Goal: Task Accomplishment & Management: Manage account settings

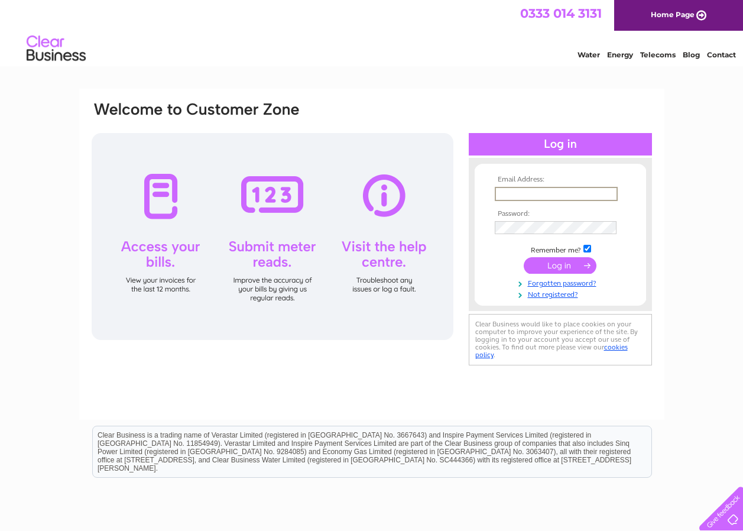
click at [502, 189] on input "text" at bounding box center [556, 194] width 123 height 14
type input "maclennanauto@aol.com"
click at [562, 266] on input "submit" at bounding box center [560, 264] width 73 height 17
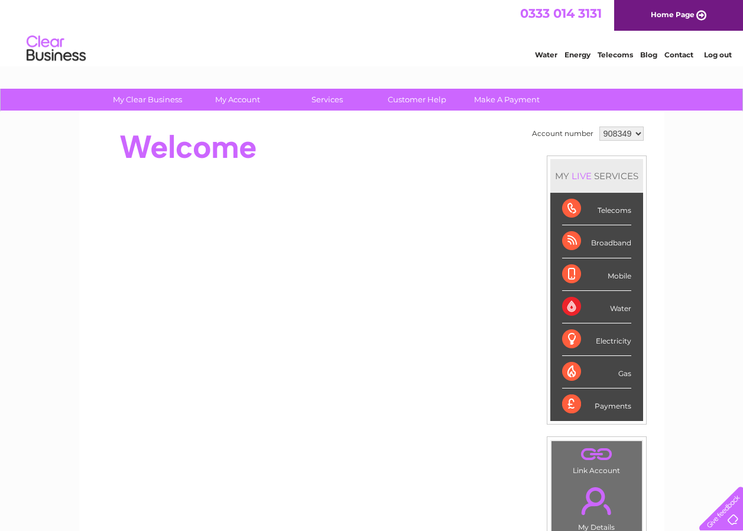
click at [585, 306] on div "Water" at bounding box center [596, 307] width 69 height 33
click at [639, 131] on select "908349 998589" at bounding box center [621, 133] width 44 height 14
click at [599, 126] on select "908349 998589" at bounding box center [621, 133] width 44 height 14
click at [615, 150] on td "Account number 908349 998589 MY LIVE SERVICES Telecoms Broadband Mobile Water E…" at bounding box center [588, 332] width 118 height 416
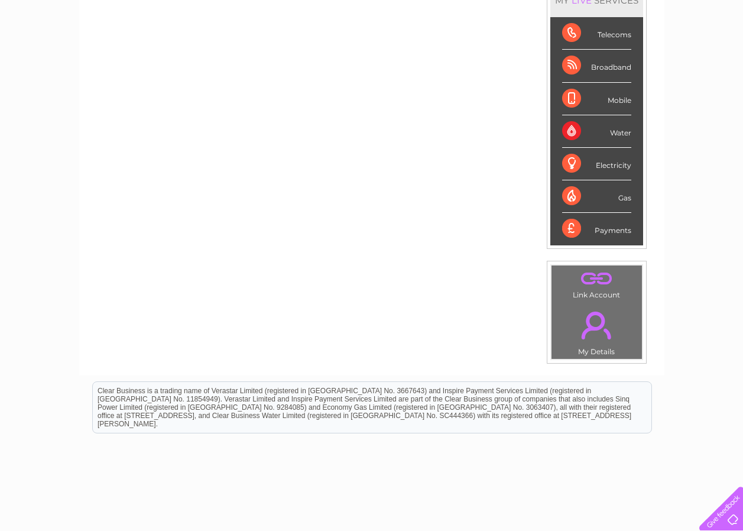
scroll to position [177, 0]
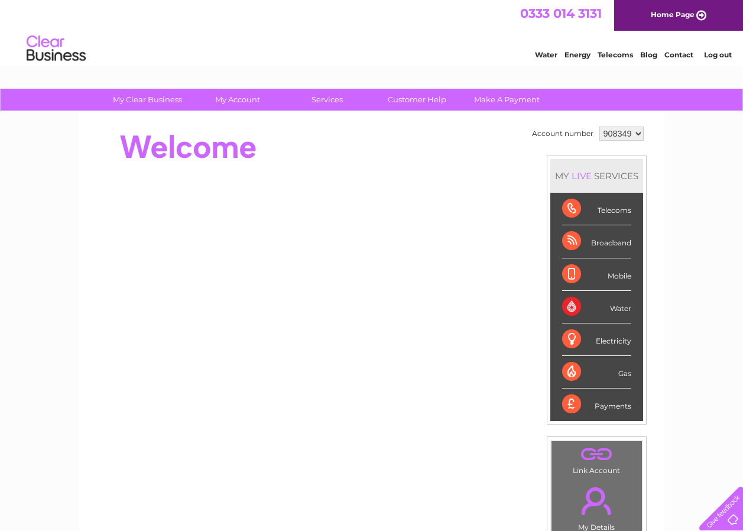
click at [585, 305] on div "Water" at bounding box center [596, 307] width 69 height 33
drag, startPoint x: 585, startPoint y: 305, endPoint x: 262, endPoint y: 510, distance: 382.9
click at [262, 510] on div "Account number 908349 998589 MY LIVE SERVICES Telecoms Broadband Mobile Water E…" at bounding box center [371, 331] width 585 height 439
click at [637, 133] on select "908349 998589" at bounding box center [621, 133] width 44 height 14
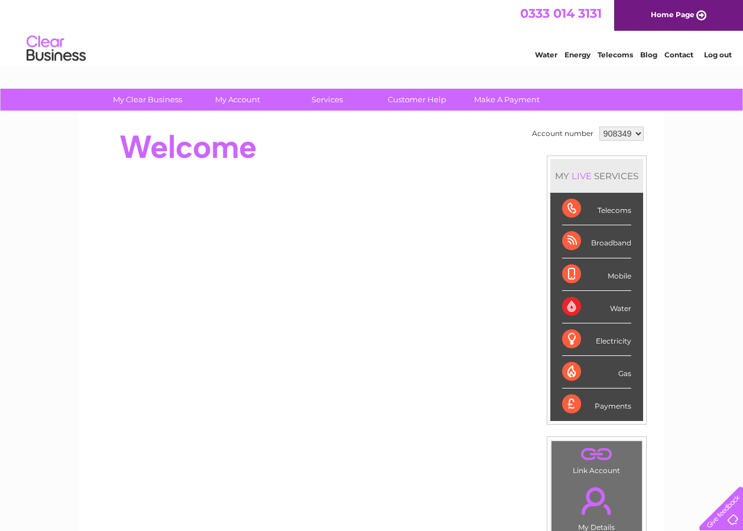
select select "998589"
click at [599, 126] on select "908349 998589" at bounding box center [621, 133] width 44 height 14
click at [572, 304] on div "Water" at bounding box center [596, 307] width 69 height 33
